Goal: Find specific page/section: Find specific page/section

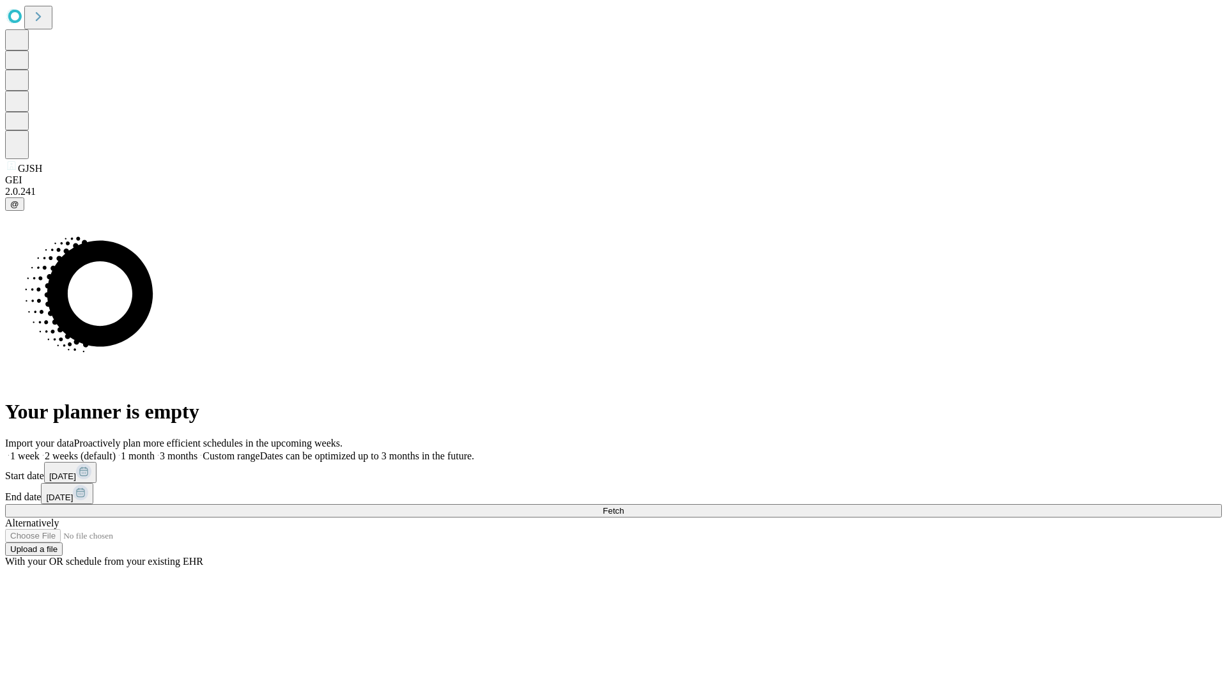
click at [624, 506] on span "Fetch" at bounding box center [613, 511] width 21 height 10
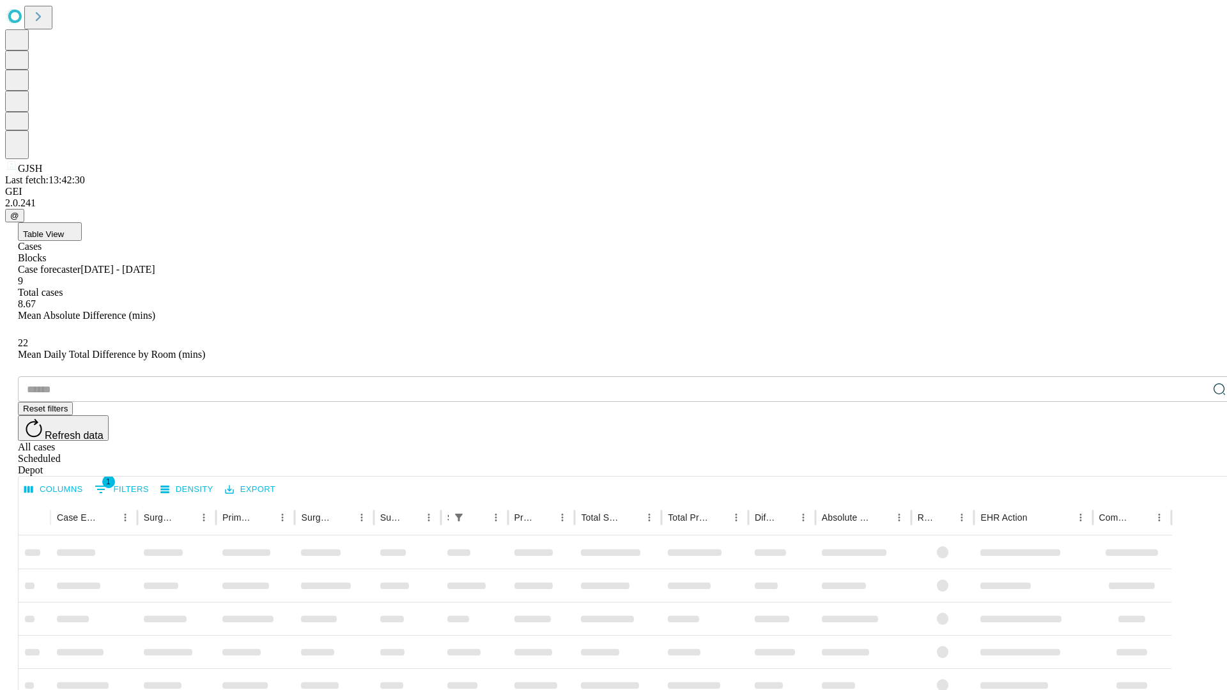
click at [1194, 465] on div "Depot" at bounding box center [626, 471] width 1217 height 12
